Goal: Task Accomplishment & Management: Use online tool/utility

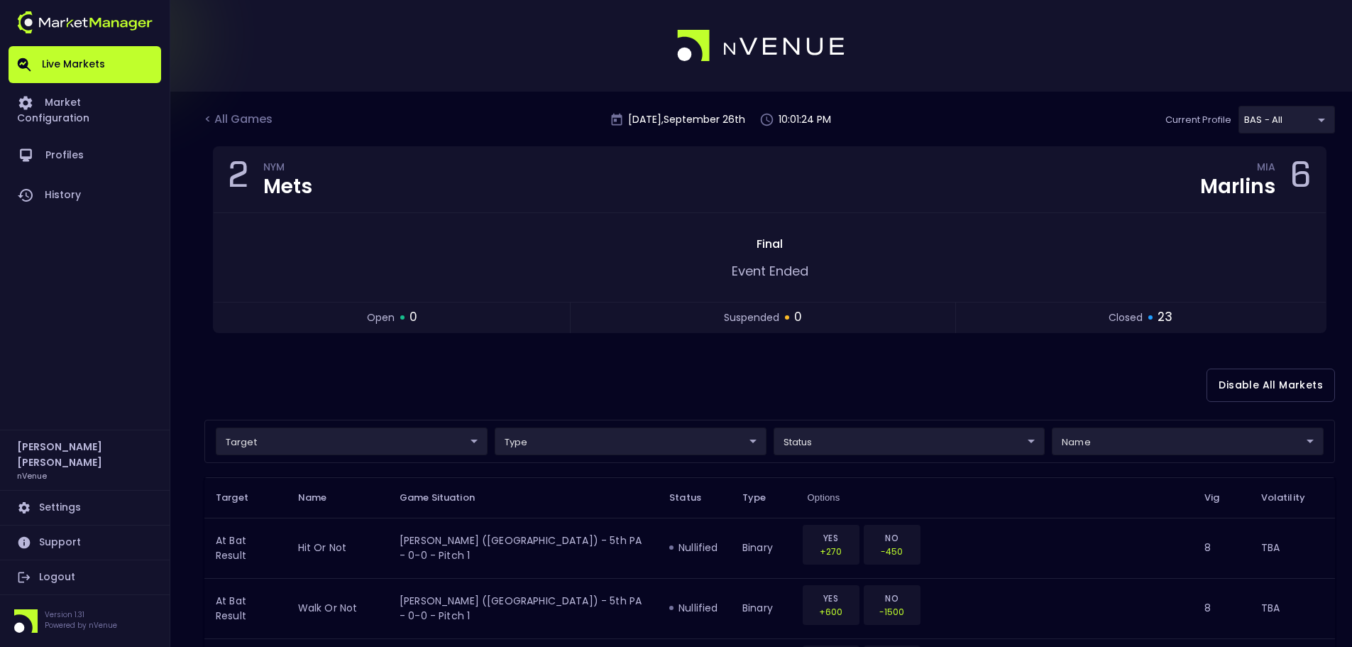
click at [247, 116] on div "< All Games" at bounding box center [239, 120] width 71 height 18
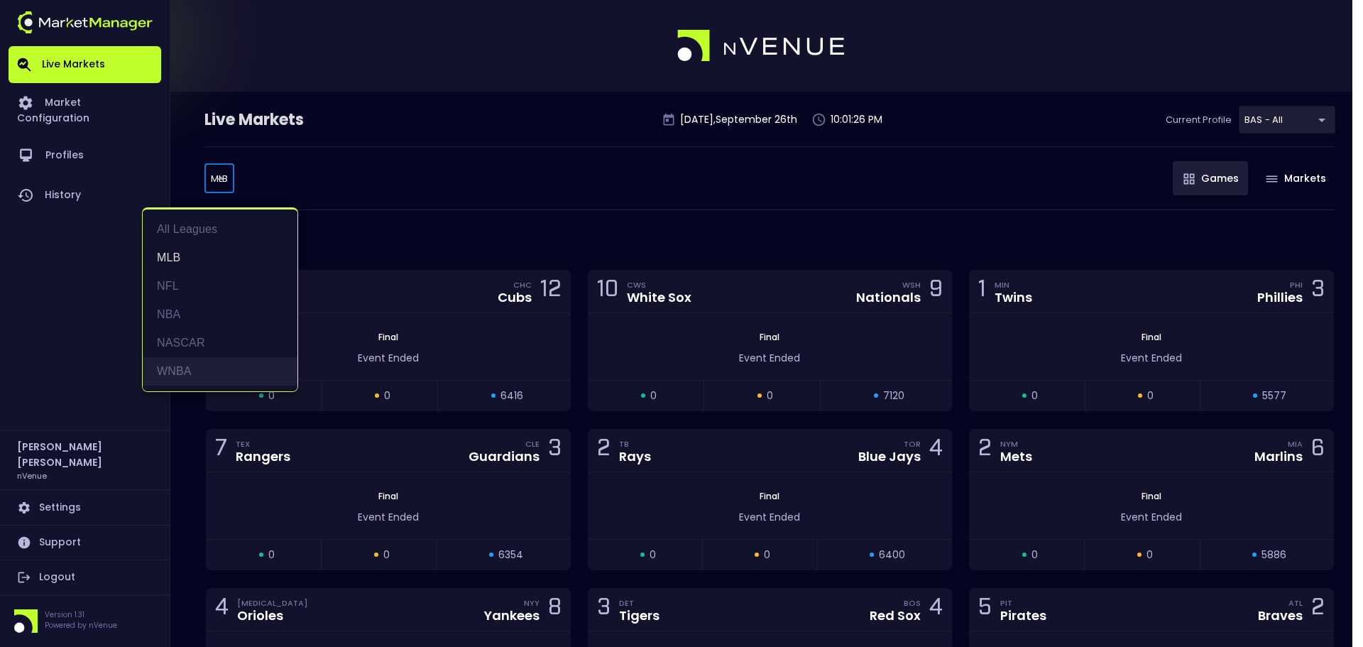
click at [203, 378] on li "WNBA" at bounding box center [220, 371] width 155 height 28
type input "WNBA"
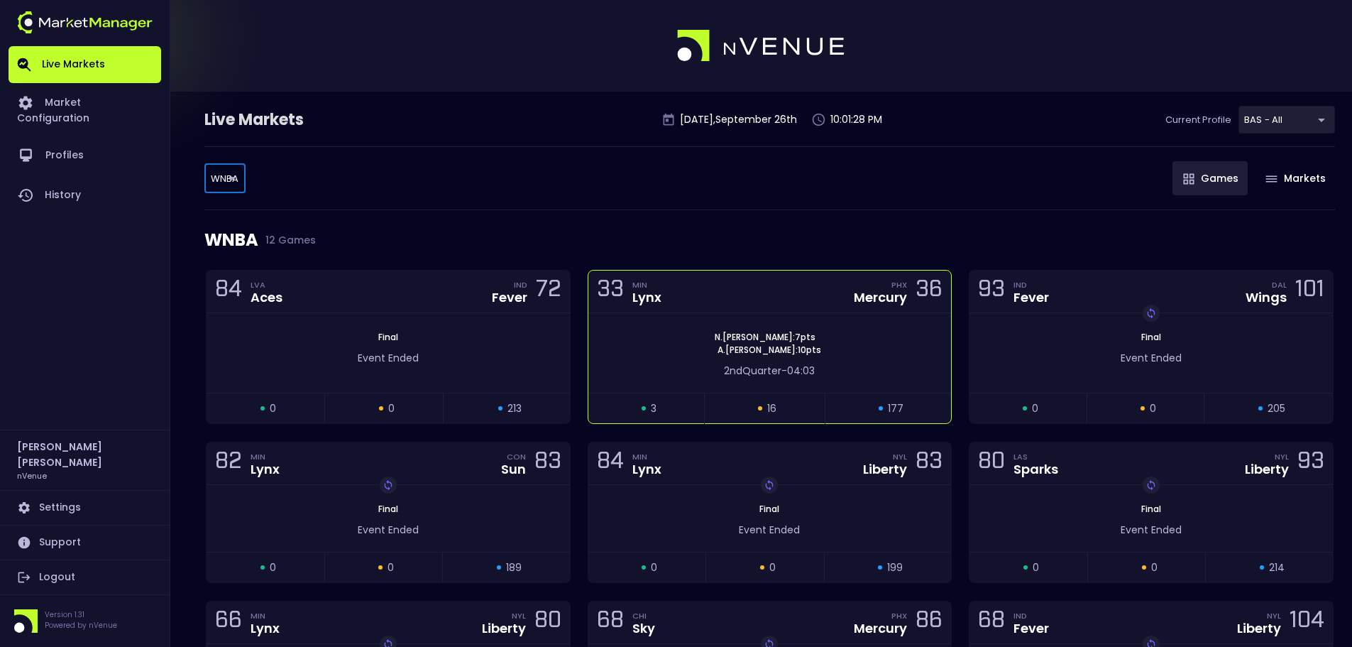
click at [762, 284] on div "33 MIN Lynx PHX Mercury 36" at bounding box center [769, 291] width 363 height 43
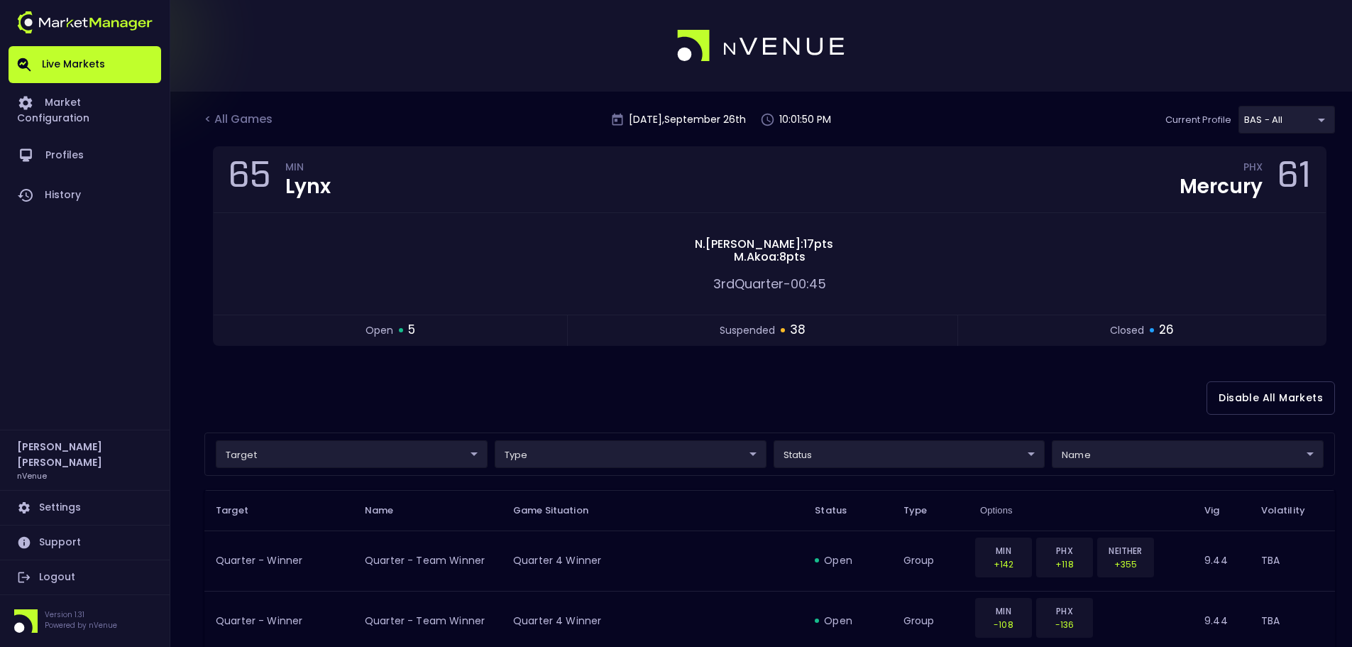
drag, startPoint x: 1144, startPoint y: 383, endPoint x: 1132, endPoint y: 379, distance: 12.6
click at [1144, 383] on div "Disable All Markets" at bounding box center [769, 397] width 1131 height 69
